Goal: Information Seeking & Learning: Understand process/instructions

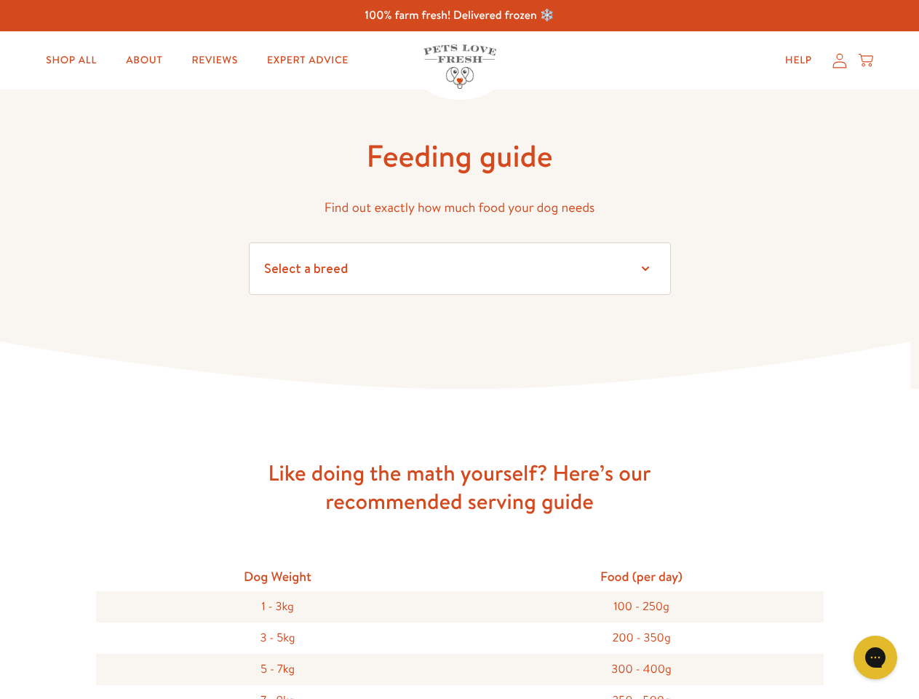
click at [459, 349] on icon at bounding box center [459, 365] width 919 height 49
click at [876, 657] on icon "Gorgias live chat" at bounding box center [875, 657] width 14 height 14
